Goal: Transaction & Acquisition: Obtain resource

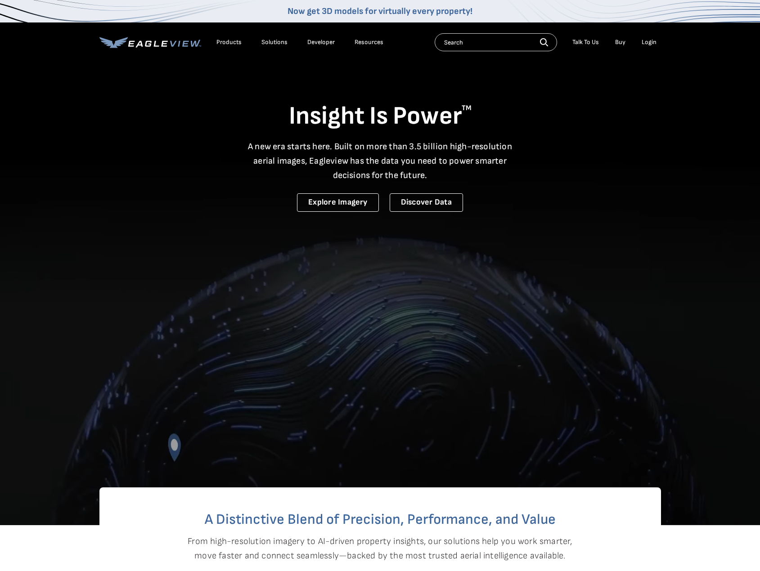
click at [651, 43] on div "Login" at bounding box center [649, 42] width 15 height 8
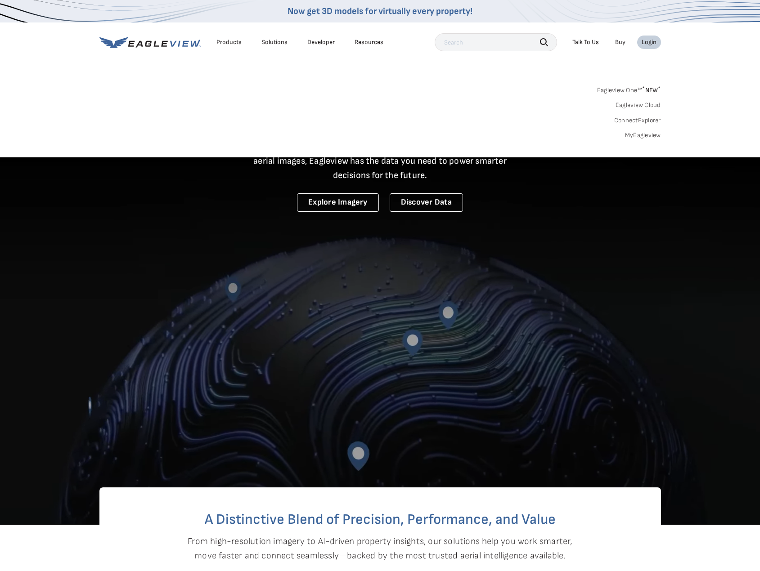
click at [651, 43] on div "Login" at bounding box center [649, 42] width 15 height 8
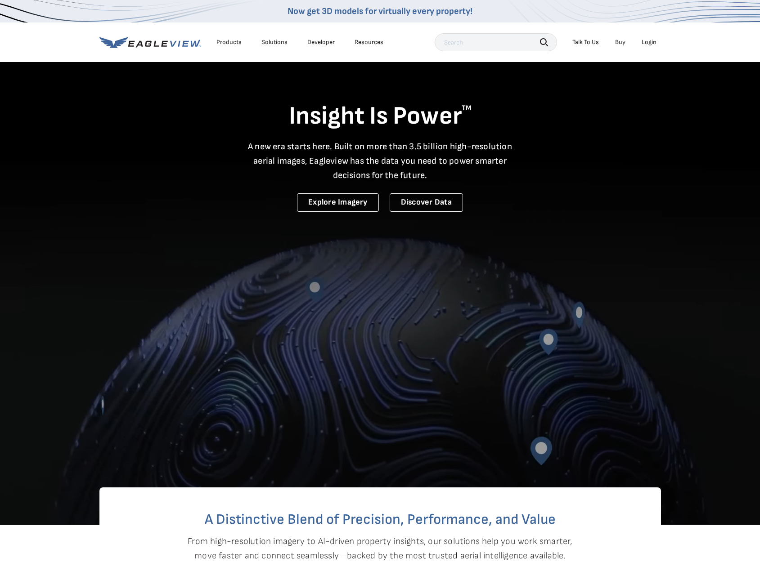
click at [651, 43] on div "Login" at bounding box center [649, 42] width 15 height 8
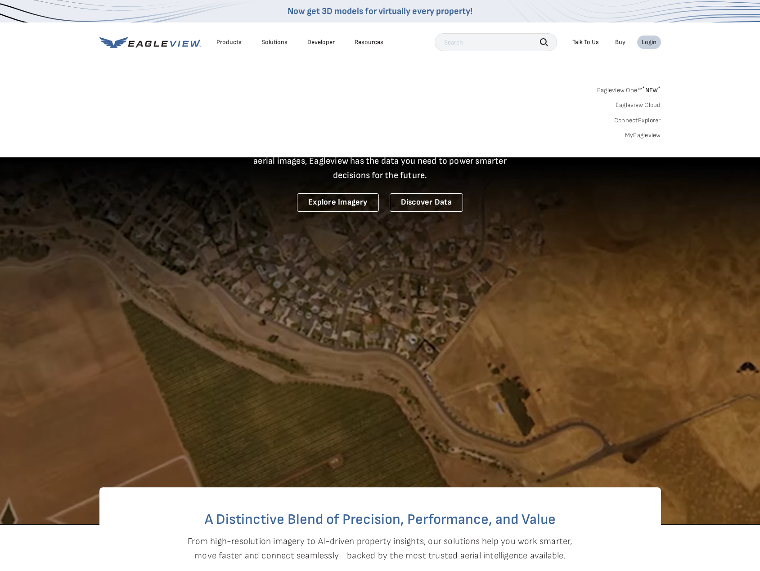
click at [649, 133] on link "MyEagleview" at bounding box center [643, 135] width 36 height 8
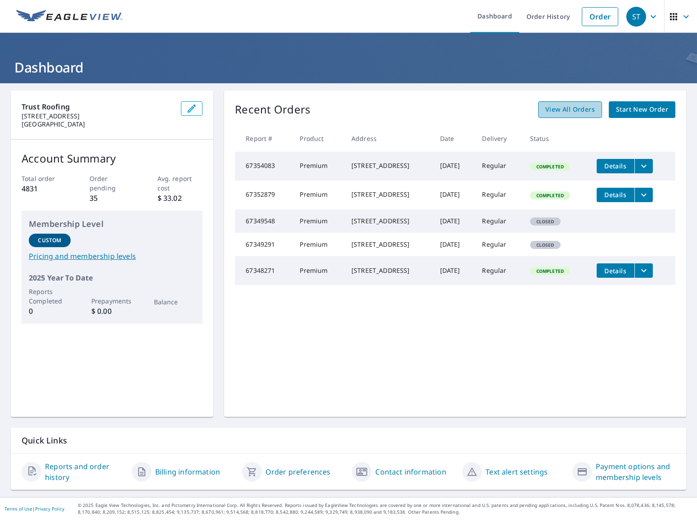
click at [580, 110] on span "View All Orders" at bounding box center [569, 109] width 49 height 11
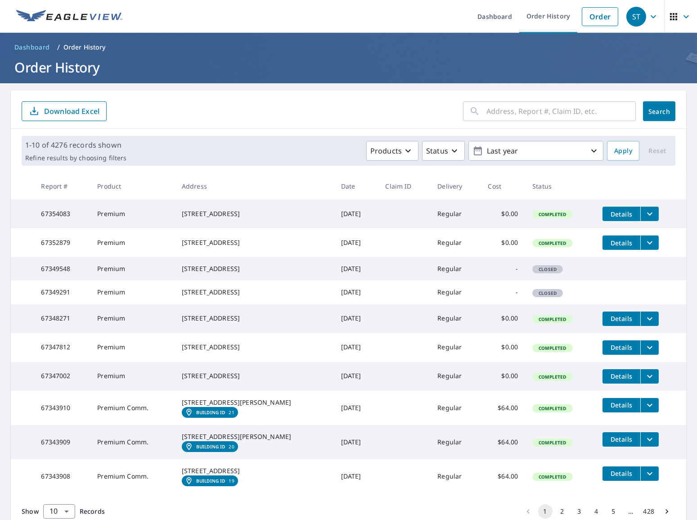
scroll to position [102, 0]
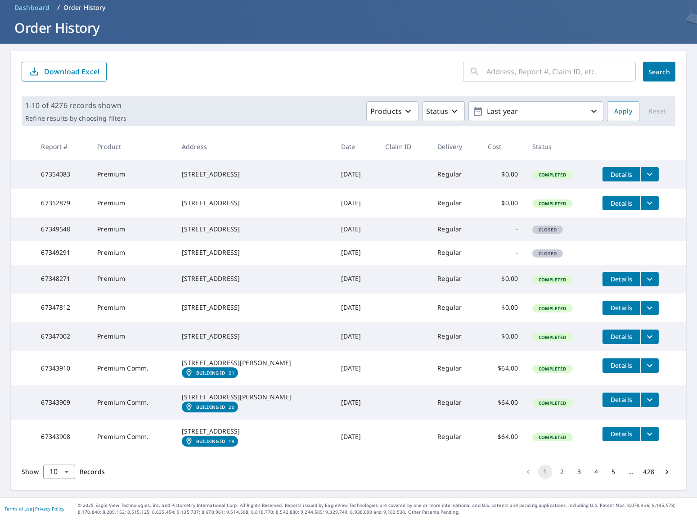
click at [644, 360] on icon "filesDropdownBtn-67343910" at bounding box center [649, 365] width 11 height 11
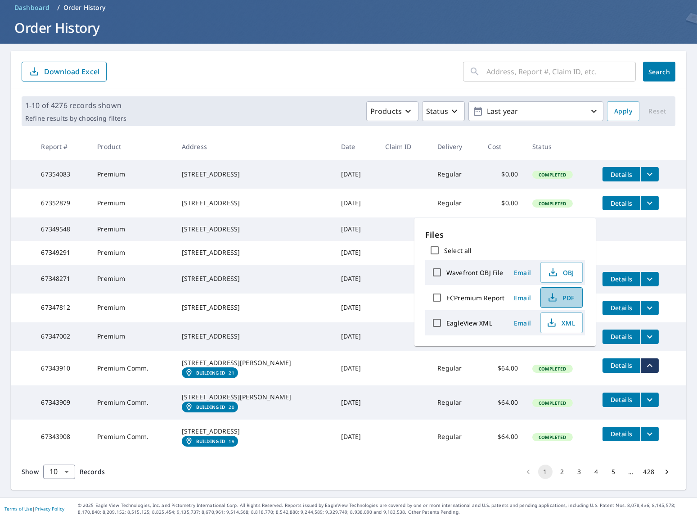
click at [564, 293] on span "PDF" at bounding box center [560, 297] width 29 height 11
click at [648, 394] on icon "filesDropdownBtn-67343909" at bounding box center [649, 399] width 11 height 11
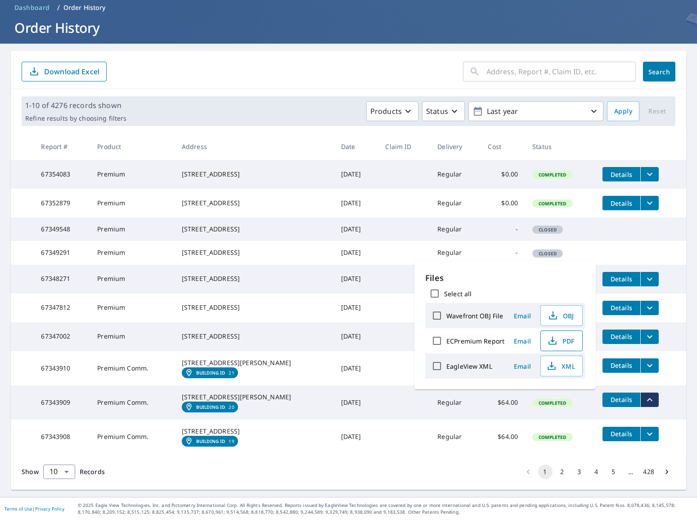
click at [566, 345] on span "PDF" at bounding box center [560, 340] width 29 height 11
click at [645, 428] on icon "filesDropdownBtn-67343908" at bounding box center [649, 433] width 11 height 11
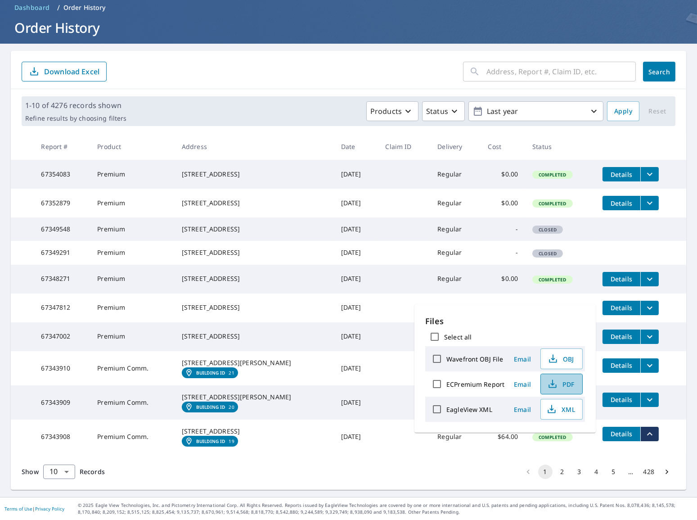
click at [562, 389] on span "PDF" at bounding box center [560, 383] width 29 height 11
click at [555, 473] on button "2" at bounding box center [562, 471] width 14 height 14
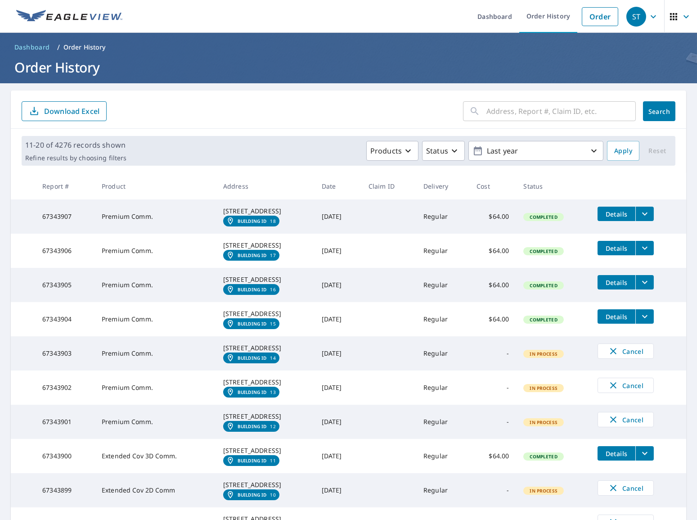
click at [646, 216] on icon "filesDropdownBtn-67343907" at bounding box center [644, 213] width 11 height 11
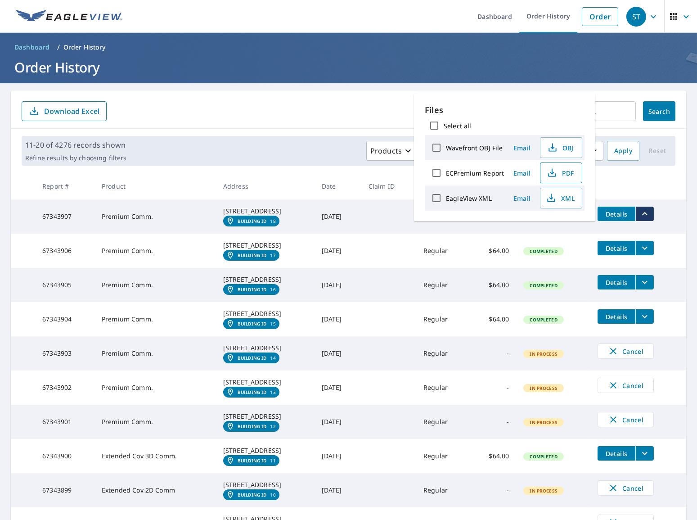
click at [562, 168] on span "PDF" at bounding box center [560, 172] width 29 height 11
click at [647, 252] on icon "filesDropdownBtn-67343906" at bounding box center [644, 248] width 11 height 11
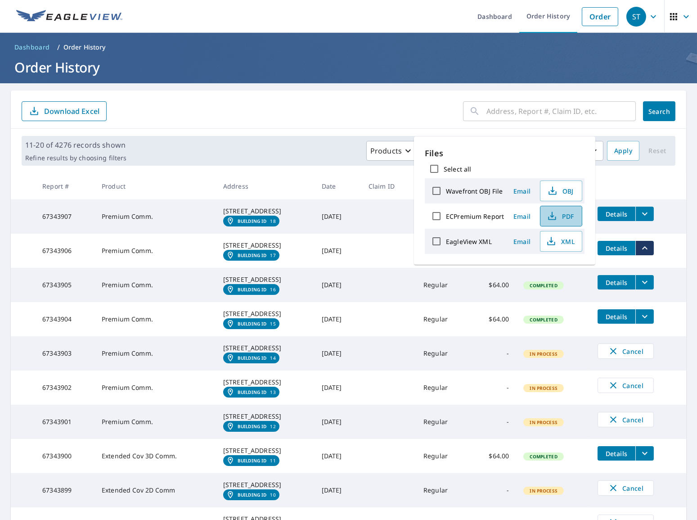
click at [565, 216] on span "PDF" at bounding box center [560, 216] width 29 height 11
click at [376, 185] on th "Claim ID" at bounding box center [388, 186] width 55 height 27
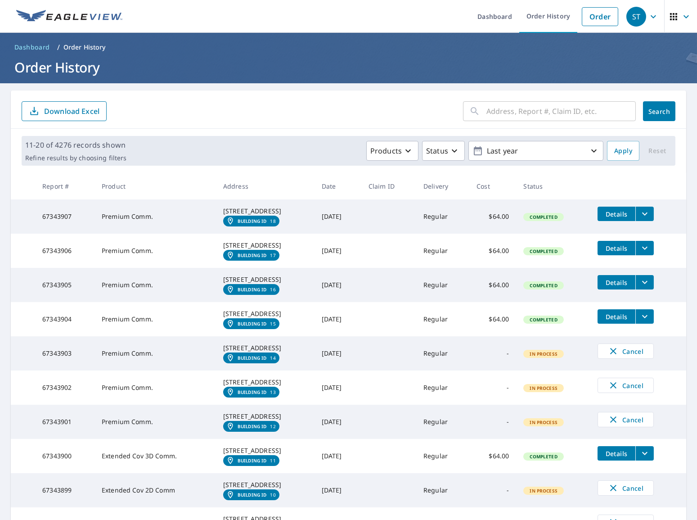
click at [642, 284] on icon "filesDropdownBtn-67343905" at bounding box center [644, 282] width 5 height 3
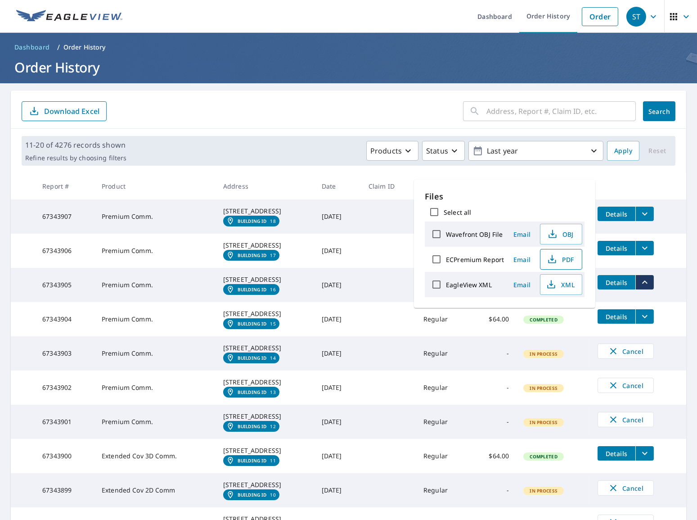
click at [564, 258] on span "PDF" at bounding box center [560, 259] width 29 height 11
click at [638, 324] on button "filesDropdownBtn-67343904" at bounding box center [644, 316] width 18 height 14
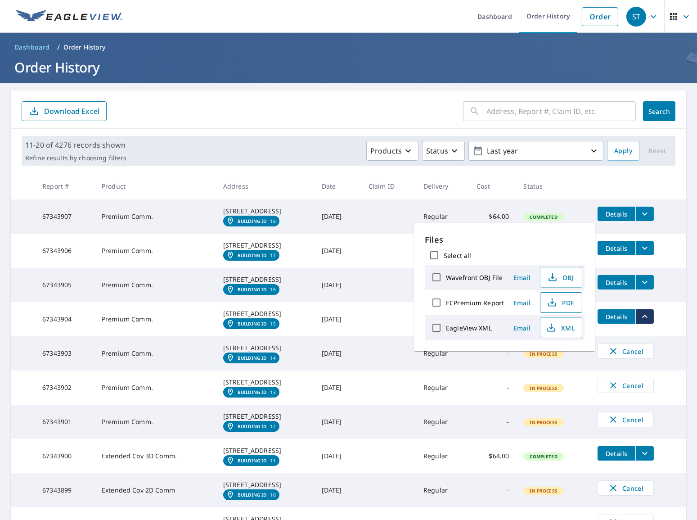
click at [569, 302] on span "PDF" at bounding box center [560, 302] width 29 height 11
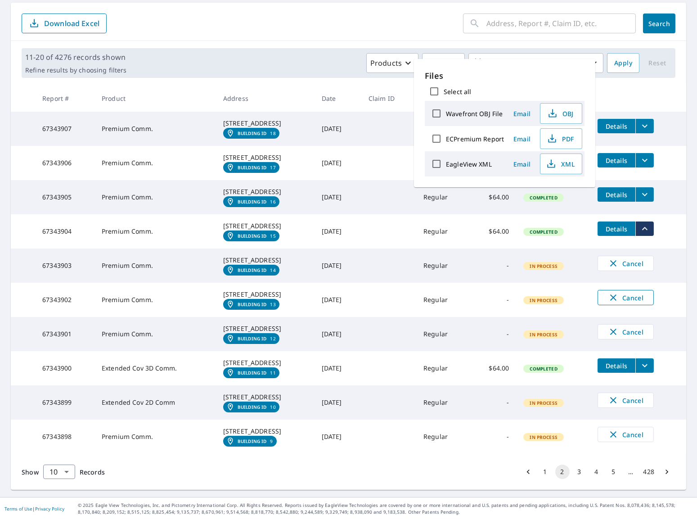
scroll to position [163, 0]
click at [645, 360] on td "Details" at bounding box center [638, 365] width 96 height 29
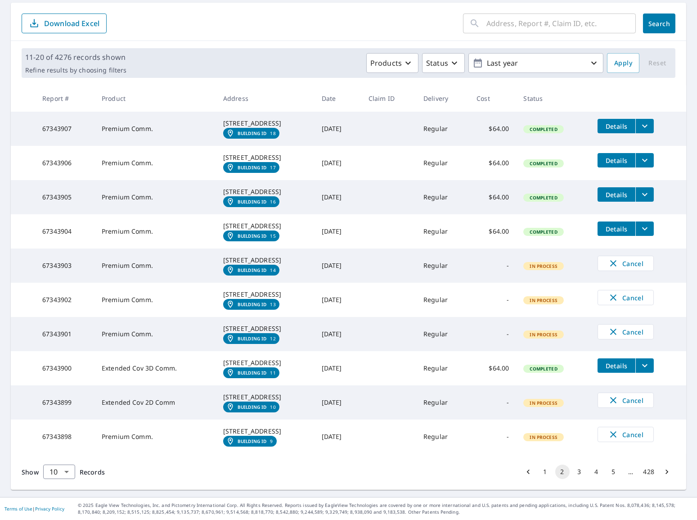
click at [643, 360] on icon "filesDropdownBtn-67343900" at bounding box center [644, 365] width 11 height 11
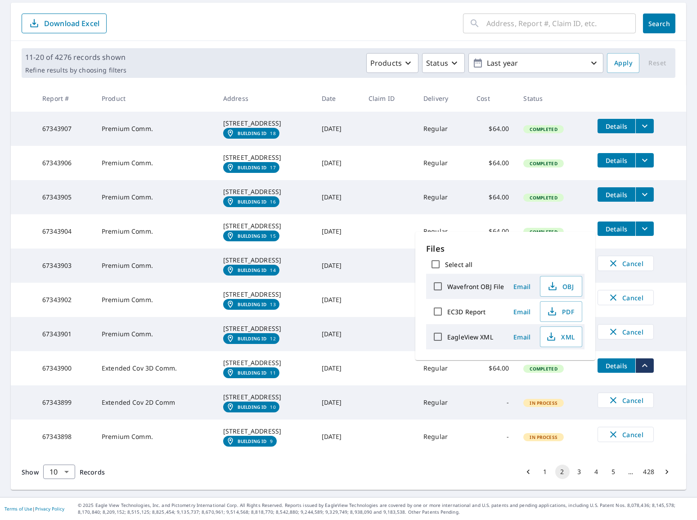
click at [668, 360] on td "Details" at bounding box center [638, 365] width 96 height 29
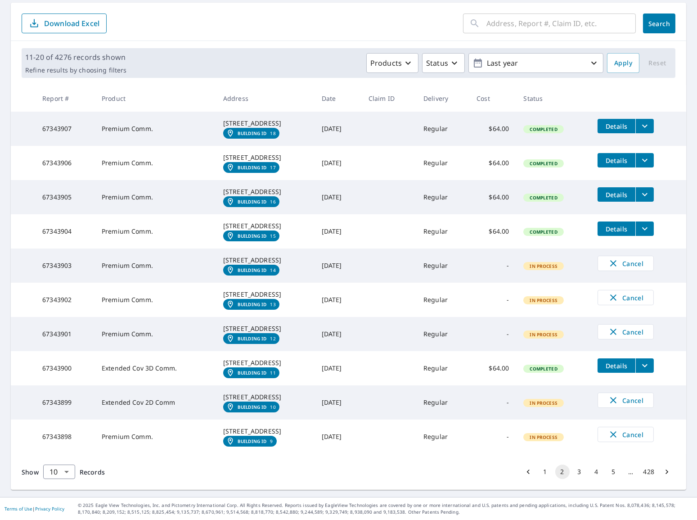
click at [641, 360] on icon "filesDropdownBtn-67343900" at bounding box center [644, 365] width 11 height 11
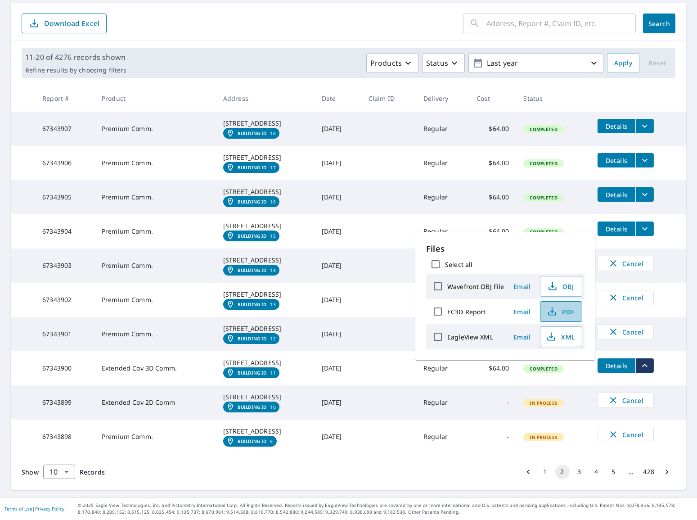
click at [551, 308] on icon "button" at bounding box center [552, 311] width 11 height 11
click at [572, 479] on button "3" at bounding box center [579, 471] width 14 height 14
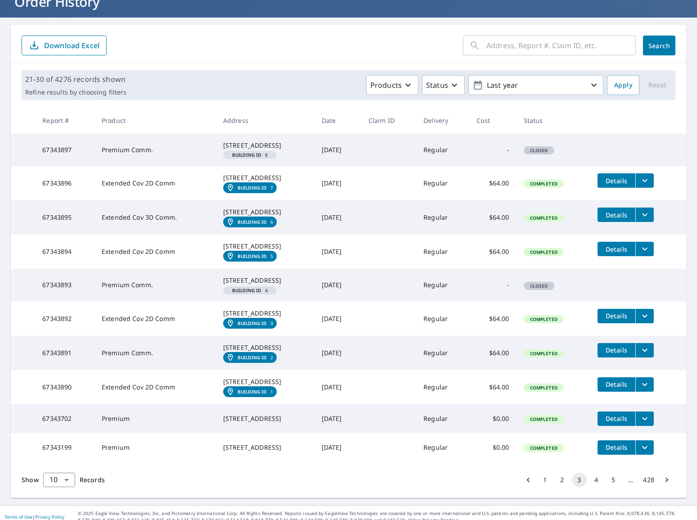
scroll to position [81, 0]
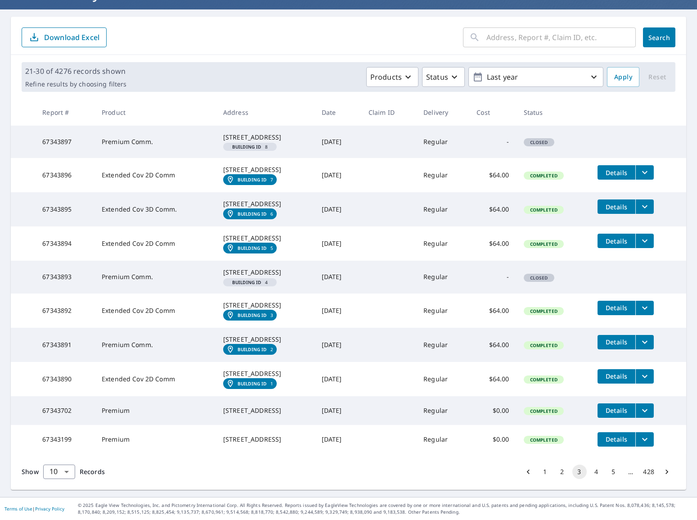
click at [643, 173] on icon "filesDropdownBtn-67343896" at bounding box center [644, 172] width 11 height 11
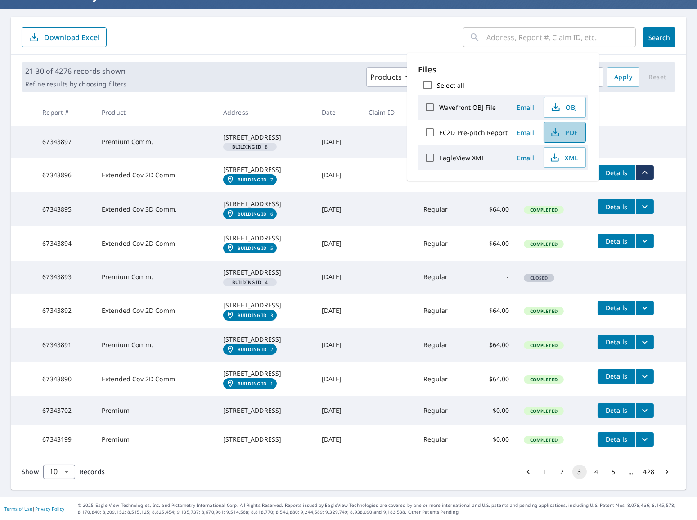
click at [569, 135] on span "PDF" at bounding box center [563, 132] width 29 height 11
click at [171, 103] on th "Product" at bounding box center [154, 112] width 121 height 27
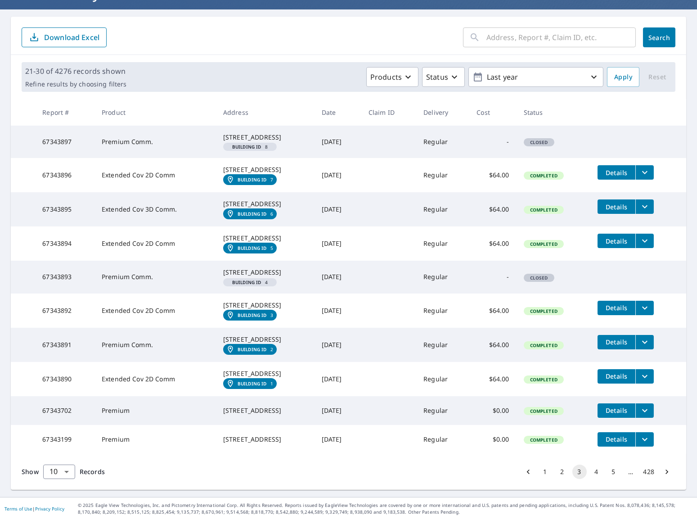
click at [656, 218] on td "Details" at bounding box center [638, 206] width 96 height 29
click at [652, 214] on button "filesDropdownBtn-67343895" at bounding box center [644, 206] width 18 height 14
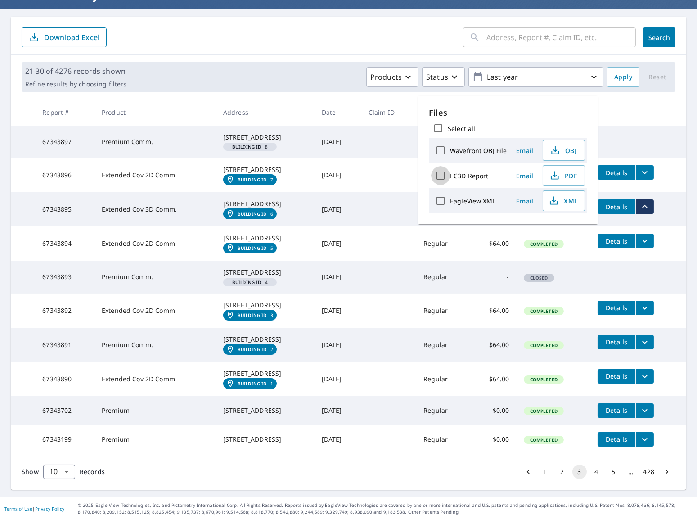
click at [445, 175] on input "EC3D Report" at bounding box center [440, 175] width 19 height 19
checkbox input "true"
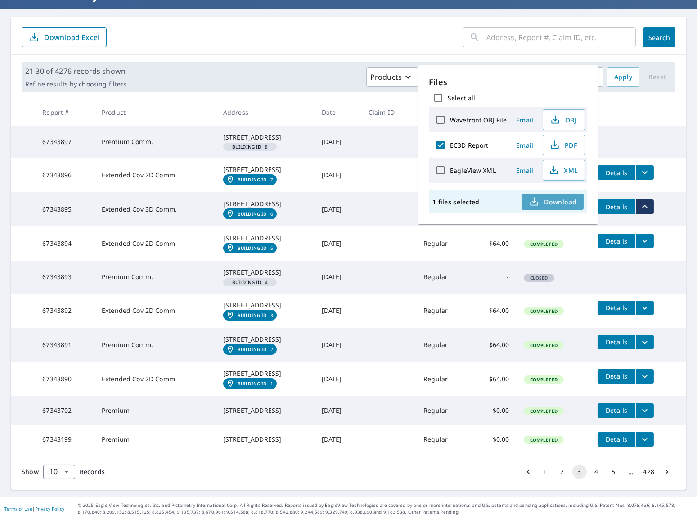
click at [540, 197] on span "Download" at bounding box center [553, 201] width 48 height 11
click at [648, 246] on icon "filesDropdownBtn-67343894" at bounding box center [644, 240] width 11 height 11
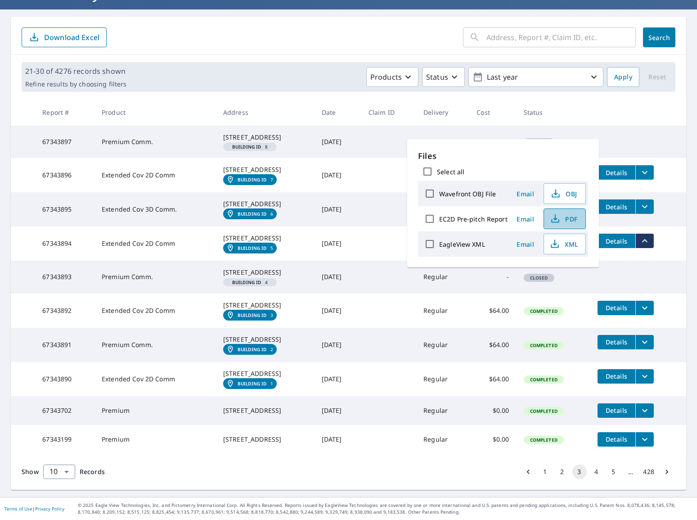
click at [567, 219] on span "PDF" at bounding box center [563, 218] width 29 height 11
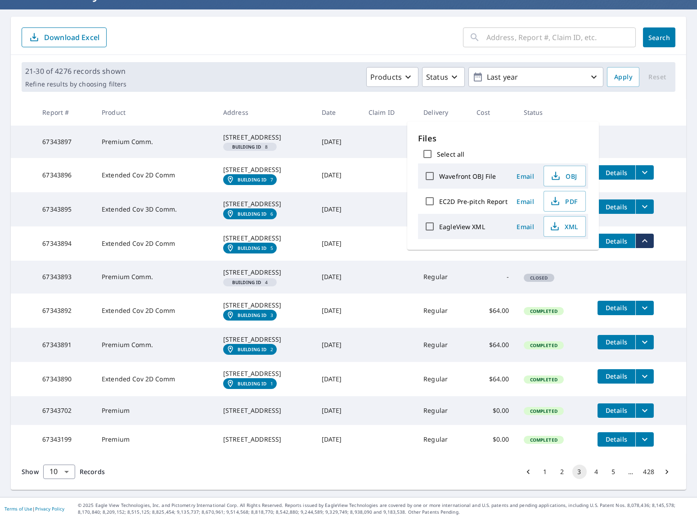
scroll to position [109, 0]
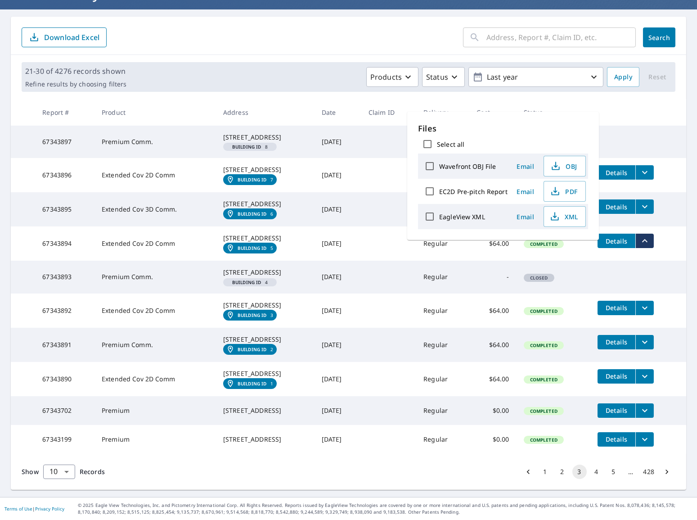
click at [650, 313] on icon "filesDropdownBtn-67343892" at bounding box center [644, 307] width 11 height 11
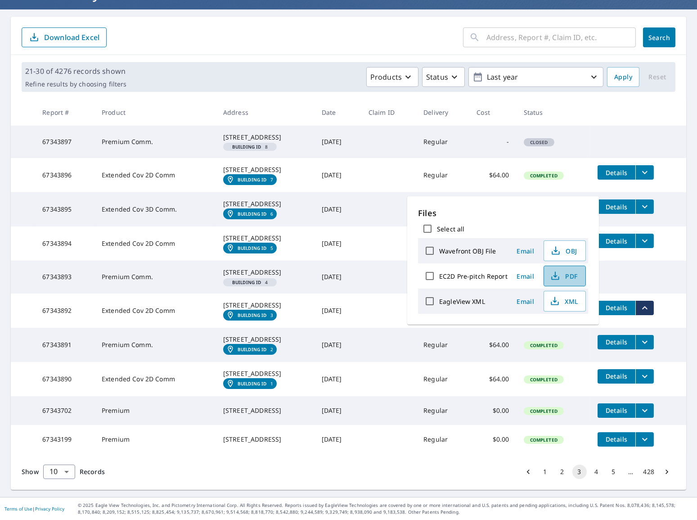
click at [575, 279] on span "PDF" at bounding box center [563, 275] width 29 height 11
click at [651, 356] on td "Details" at bounding box center [638, 342] width 96 height 29
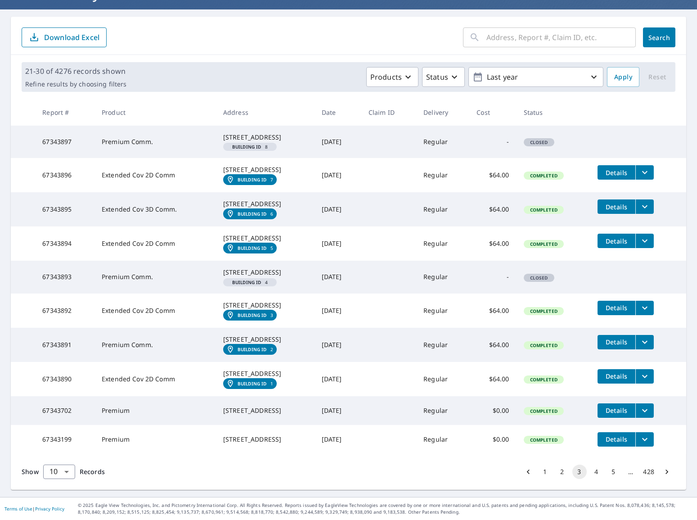
click at [647, 347] on icon "filesDropdownBtn-67343891" at bounding box center [644, 342] width 11 height 11
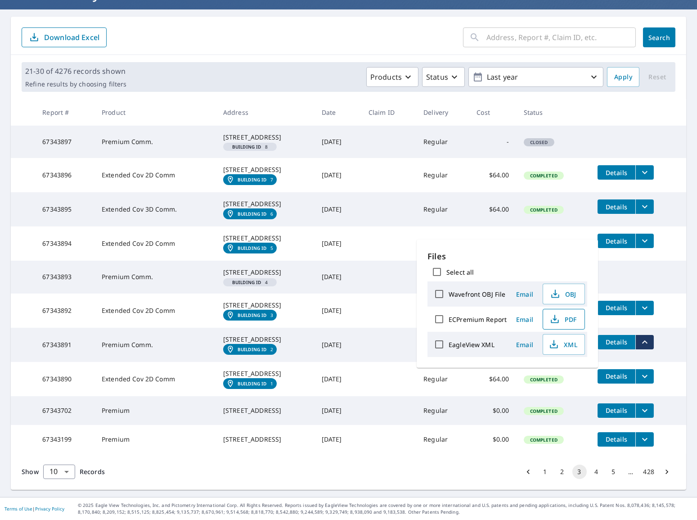
click at [557, 316] on icon "button" at bounding box center [554, 319] width 11 height 11
click at [650, 382] on icon "filesDropdownBtn-67343890" at bounding box center [644, 376] width 11 height 11
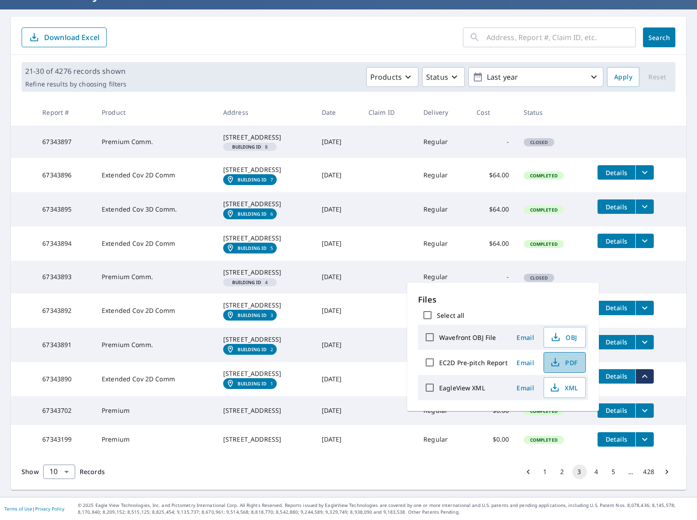
click at [571, 360] on span "PDF" at bounding box center [563, 362] width 29 height 11
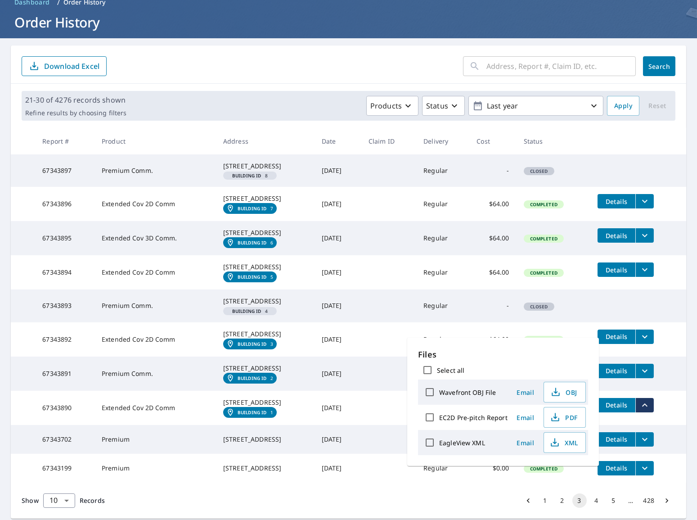
scroll to position [54, 0]
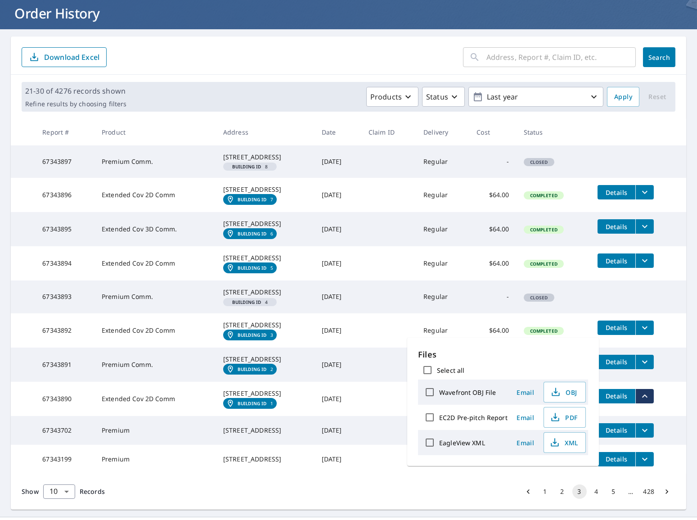
click at [662, 313] on tr "67343893 Premium Comm. 5525 Forest Haven Cir Tampa, FL 33615 Building ID 4 Sep …" at bounding box center [348, 296] width 675 height 32
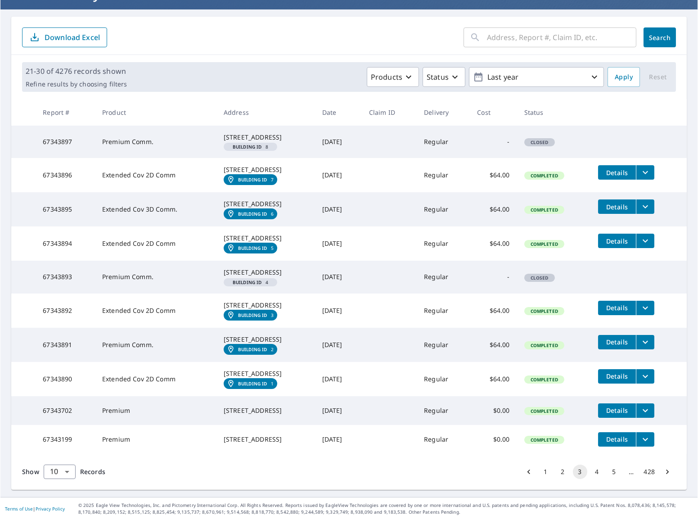
scroll to position [136, 0]
